Goal: Task Accomplishment & Management: Manage account settings

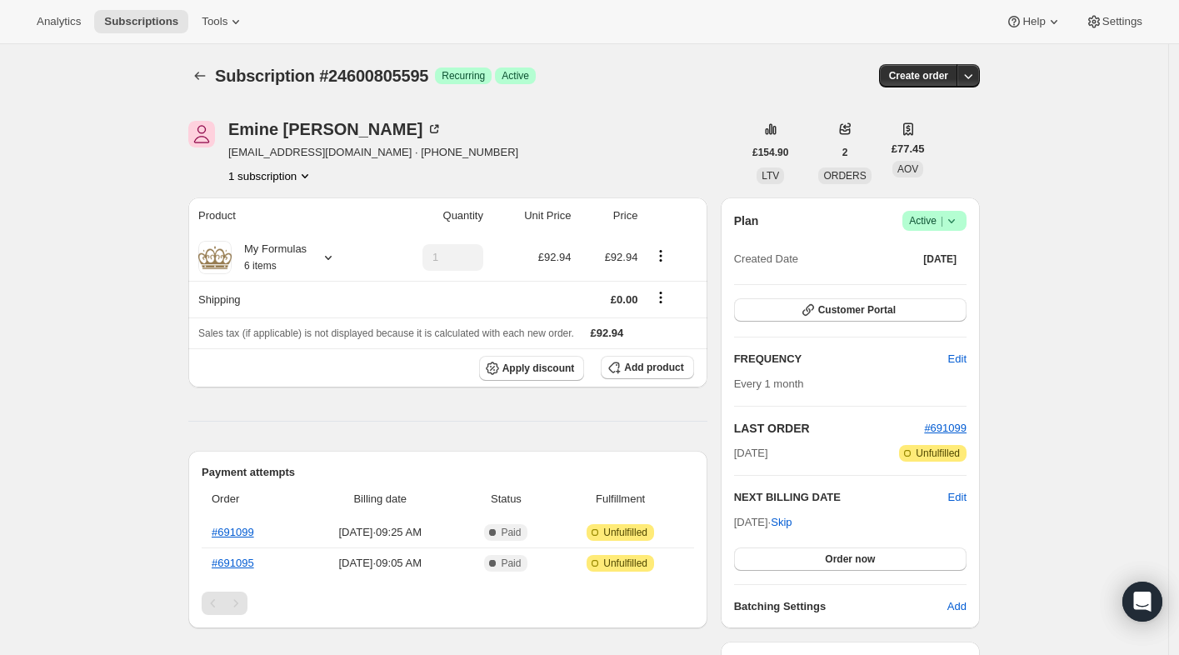
scroll to position [404, 0]
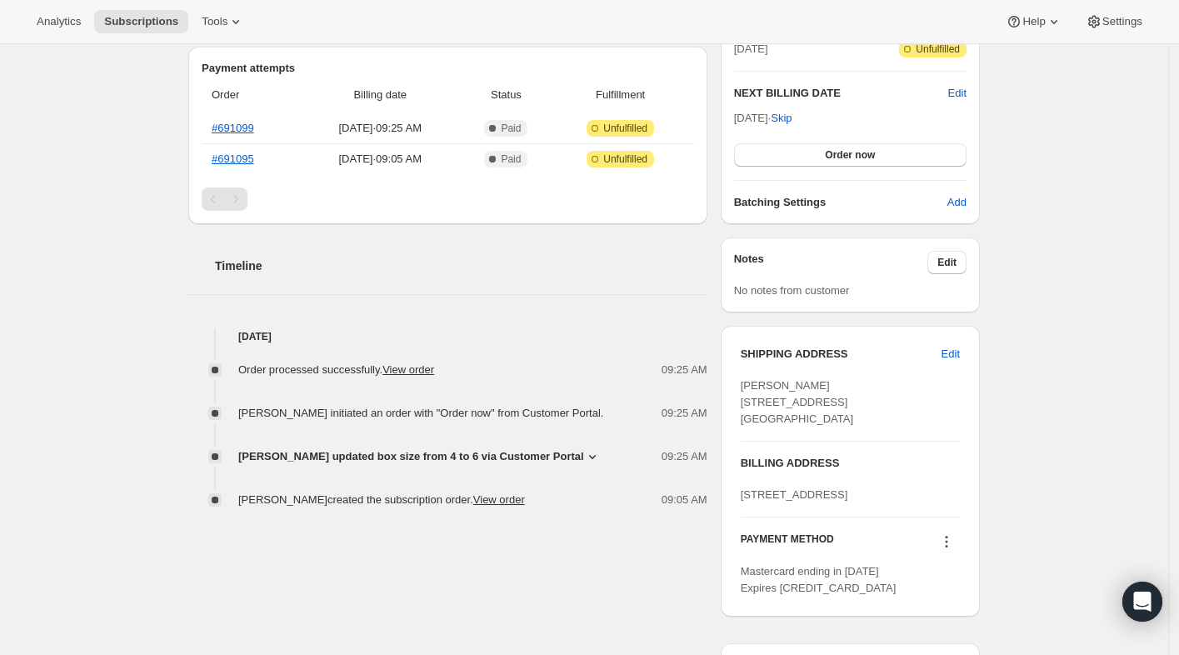
click at [591, 458] on icon at bounding box center [592, 456] width 17 height 17
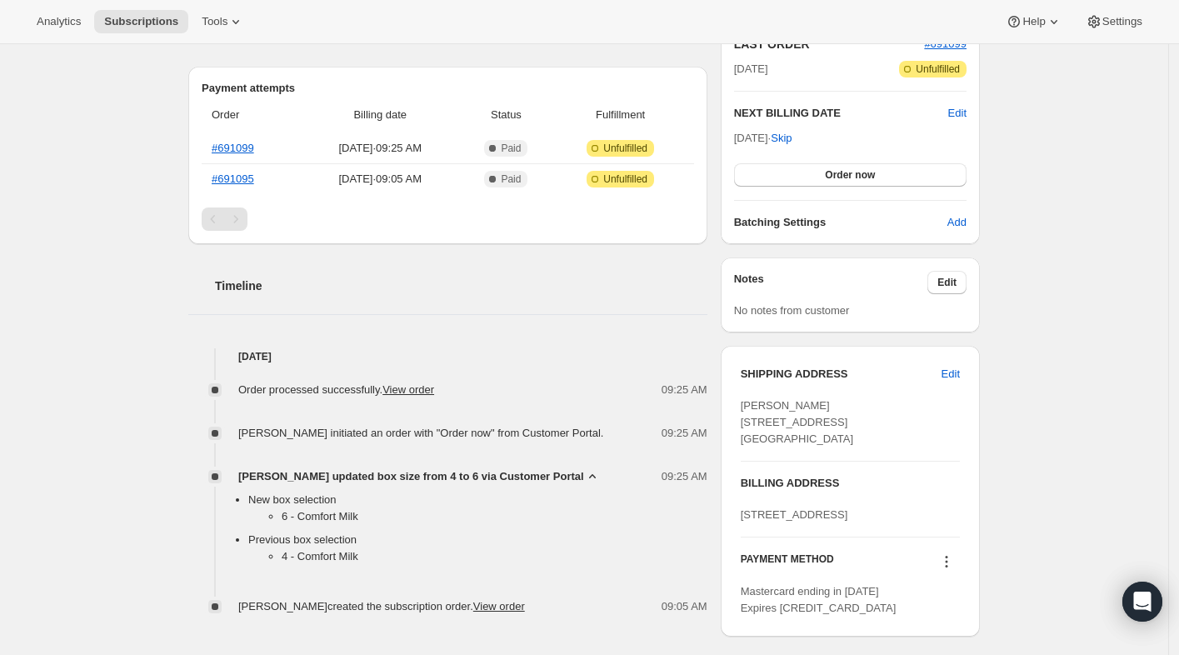
scroll to position [378, 0]
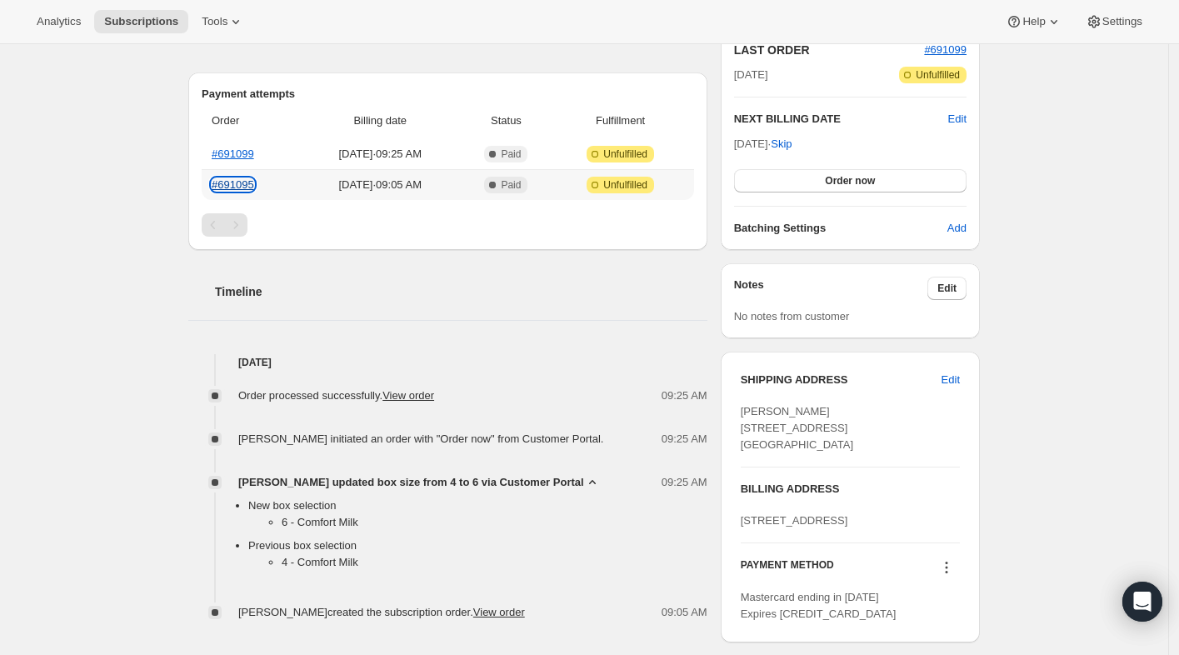
click at [242, 188] on link "#691095" at bounding box center [233, 184] width 43 height 13
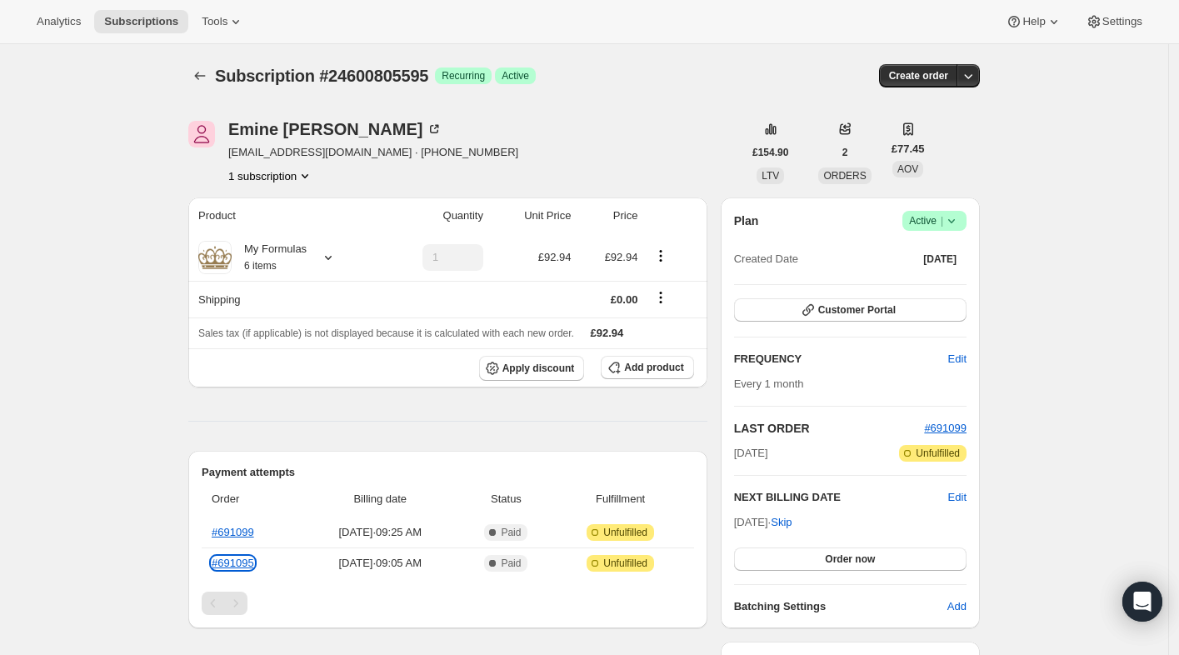
scroll to position [398, 0]
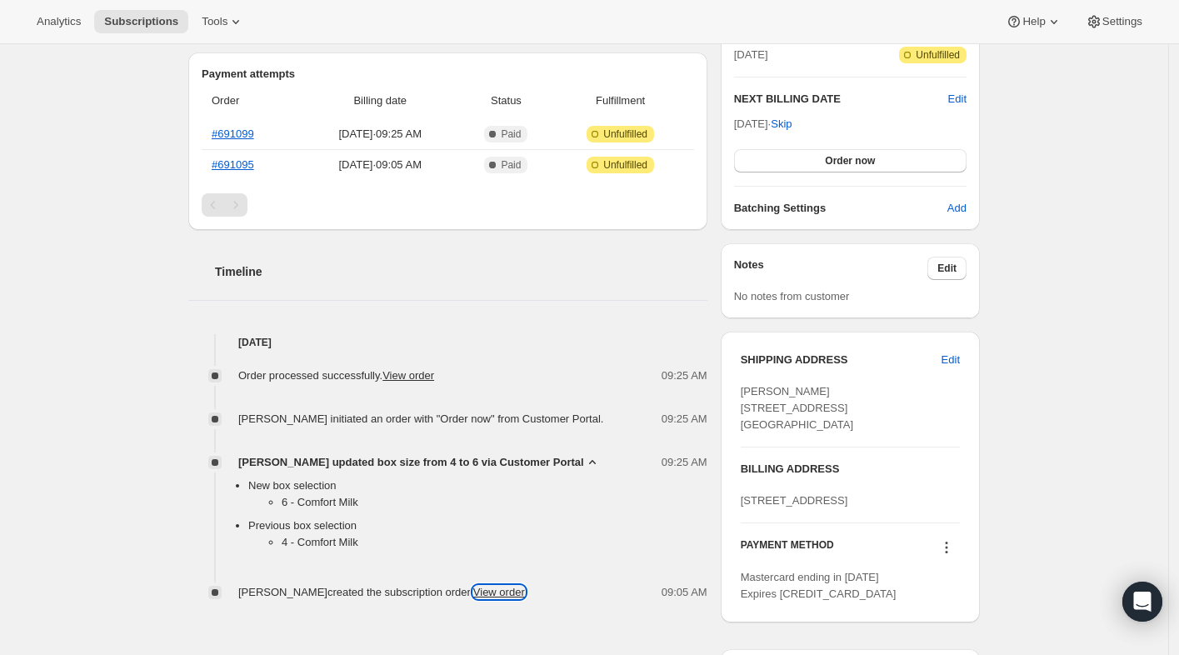
click at [513, 598] on link "View order" at bounding box center [499, 592] width 52 height 13
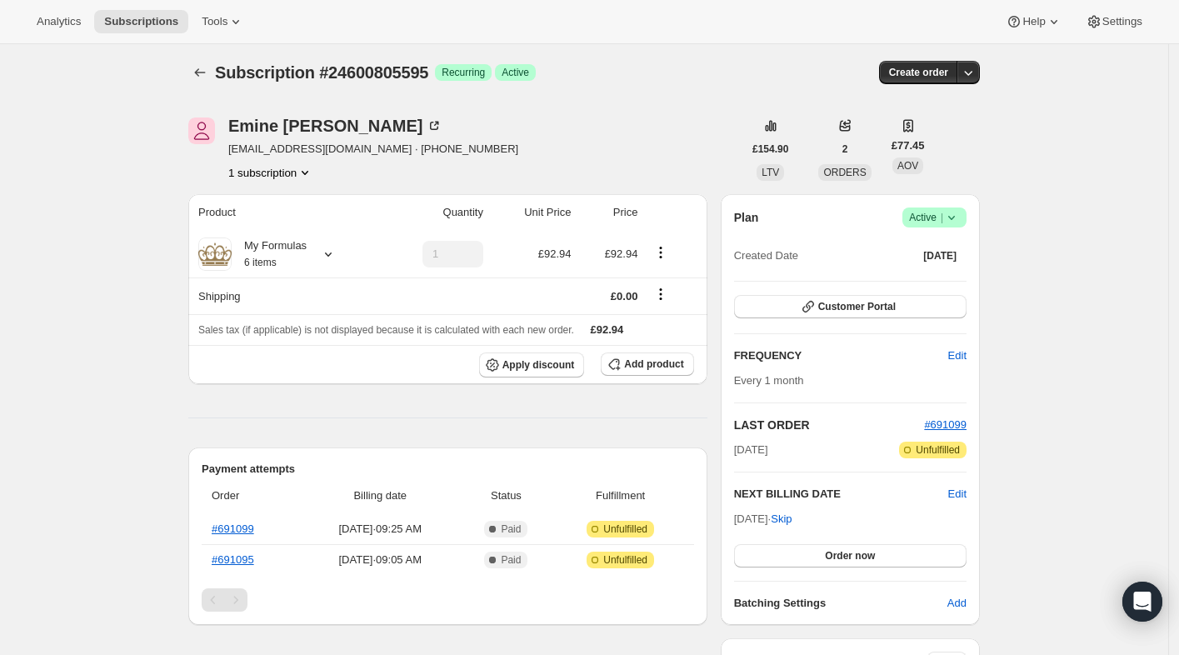
scroll to position [0, 0]
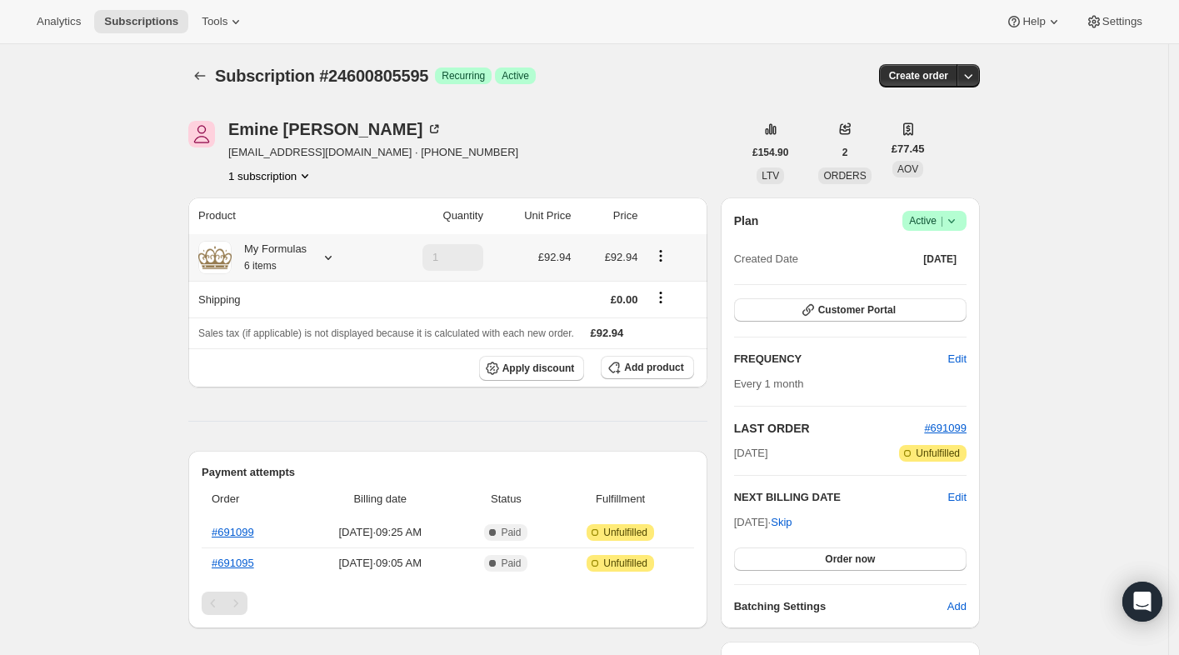
click at [330, 253] on icon at bounding box center [328, 257] width 17 height 17
